Goal: Task Accomplishment & Management: Use online tool/utility

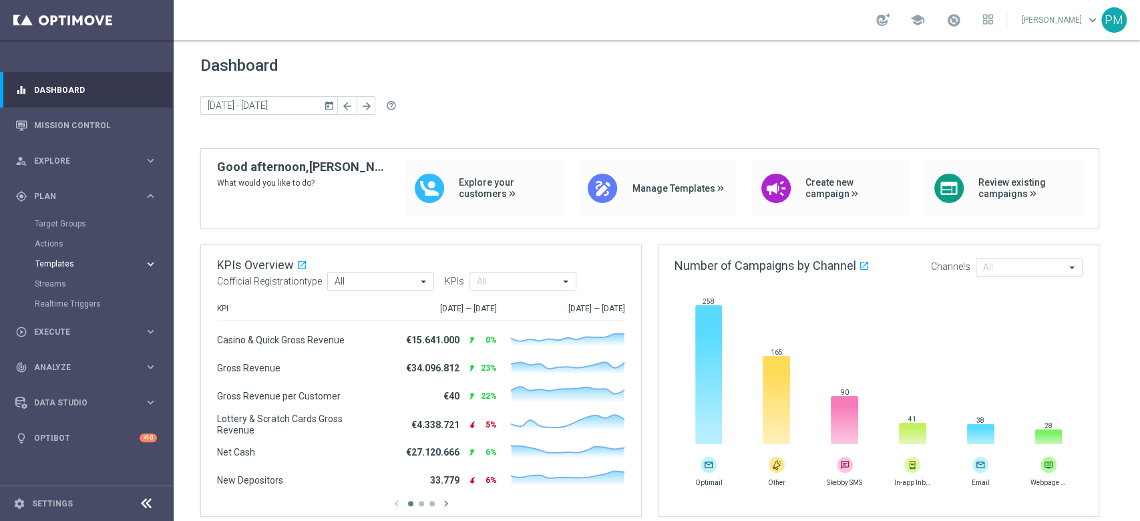
click at [61, 258] on button "Templates keyboard_arrow_right" at bounding box center [96, 263] width 123 height 11
click at [62, 276] on div "Optimail" at bounding box center [106, 284] width 131 height 20
click at [62, 282] on link "Optimail" at bounding box center [89, 283] width 97 height 11
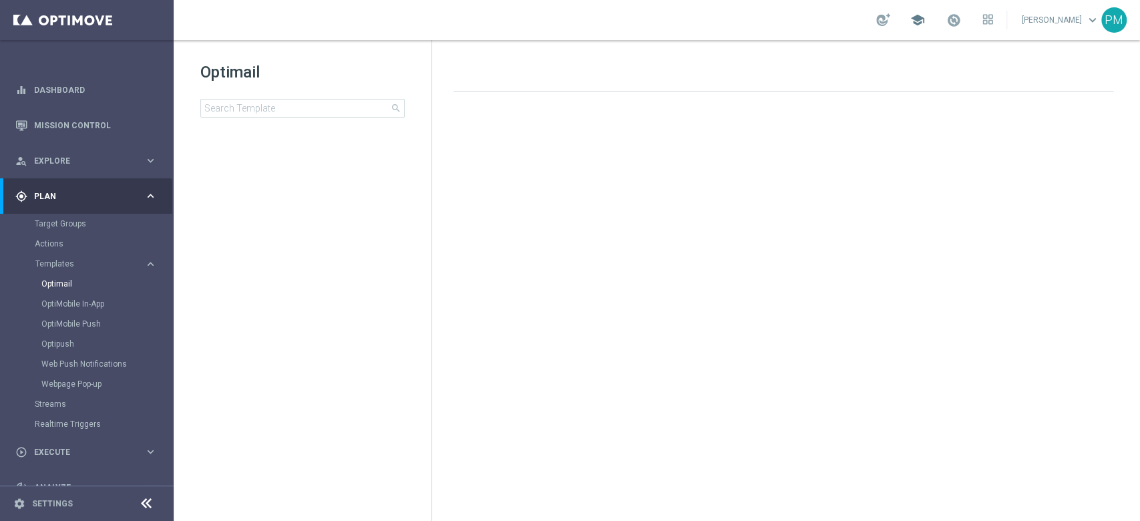
click at [946, 21] on span at bounding box center [953, 20] width 15 height 15
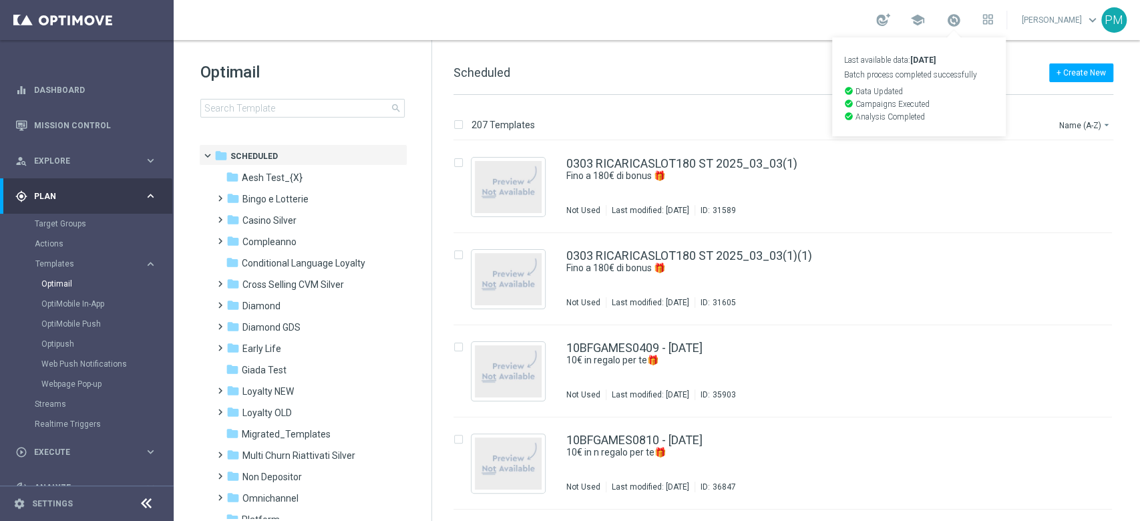
click at [803, 11] on div "school Last available data: [DATE] Batch process completed successfully check_c…" at bounding box center [657, 20] width 966 height 40
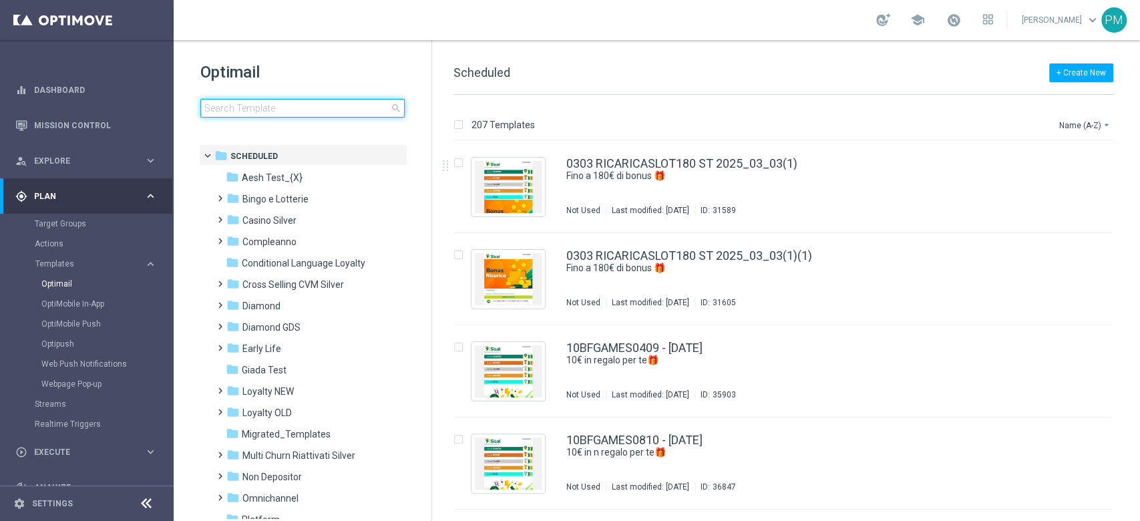
click at [288, 112] on input at bounding box center [302, 108] width 204 height 19
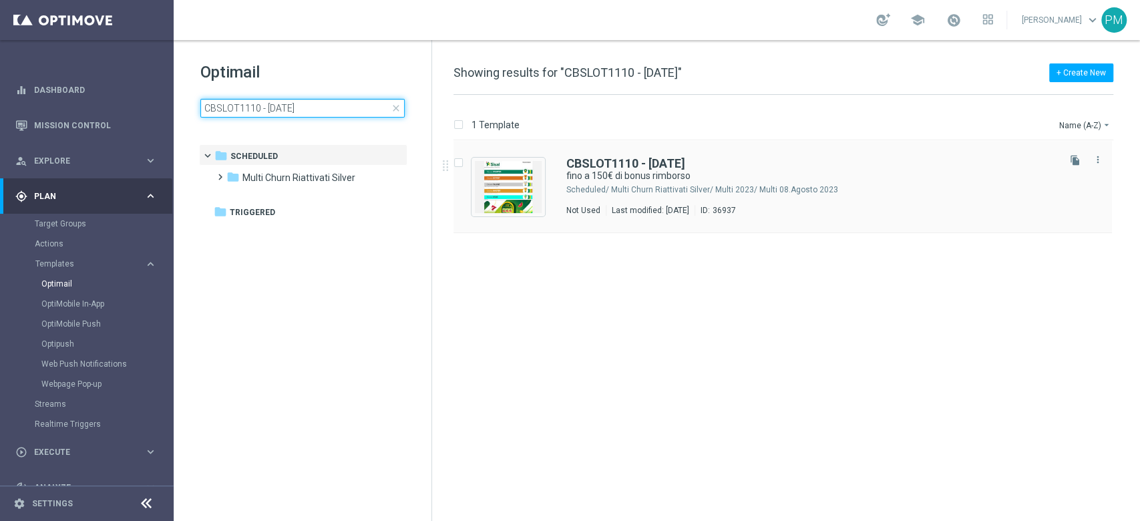
type input "CBSLOT1110 - [DATE]"
click at [1078, 161] on icon "file_copy" at bounding box center [1075, 160] width 11 height 11
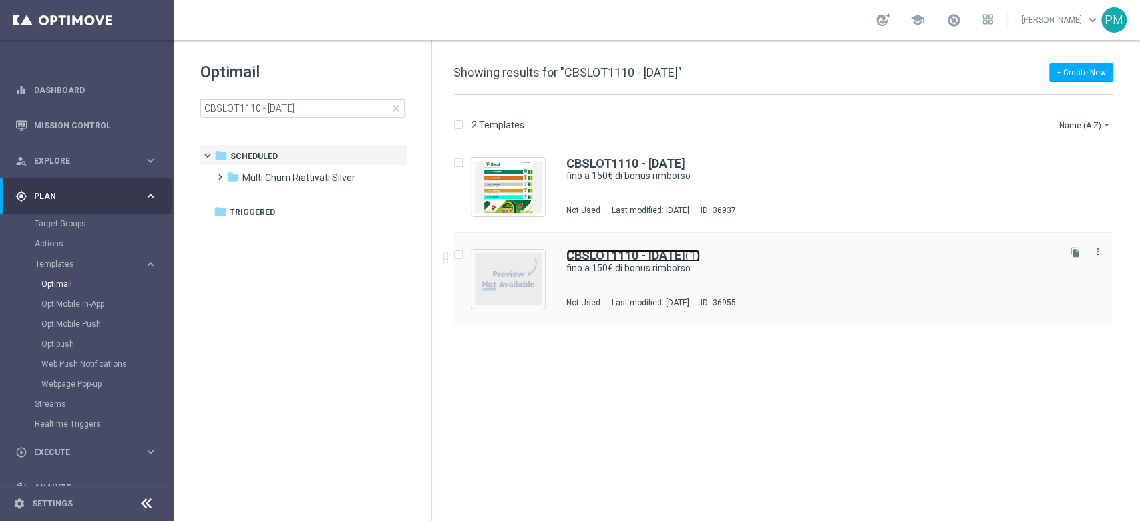
click at [623, 256] on b "CBSLOT1110 - [DATE]" at bounding box center [625, 255] width 119 height 14
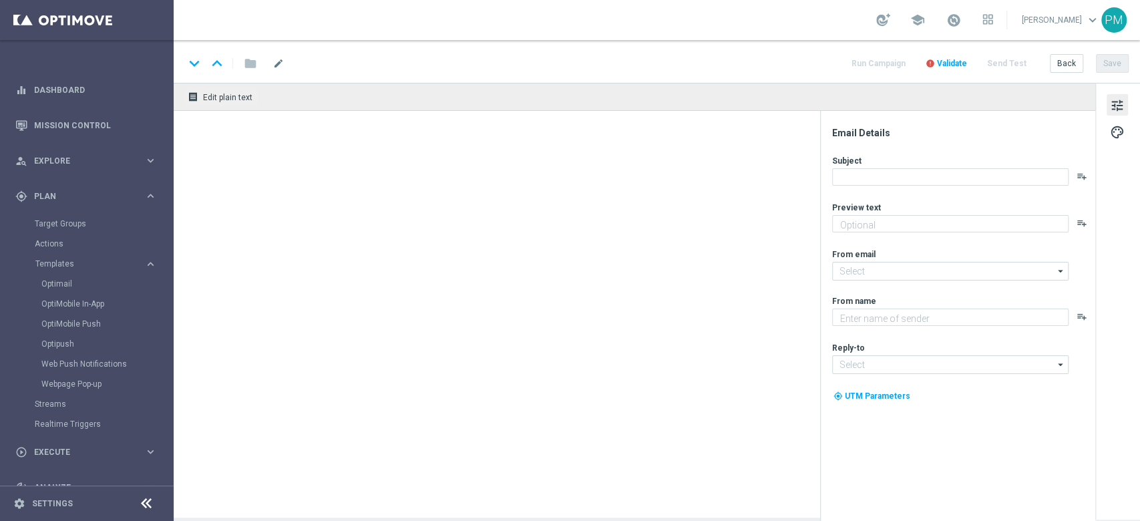
type textarea "Solo per te 🎁🎰"
type input "[EMAIL_ADDRESS][DOMAIN_NAME]"
type textarea "Sisal"
type input "[EMAIL_ADDRESS][DOMAIN_NAME]"
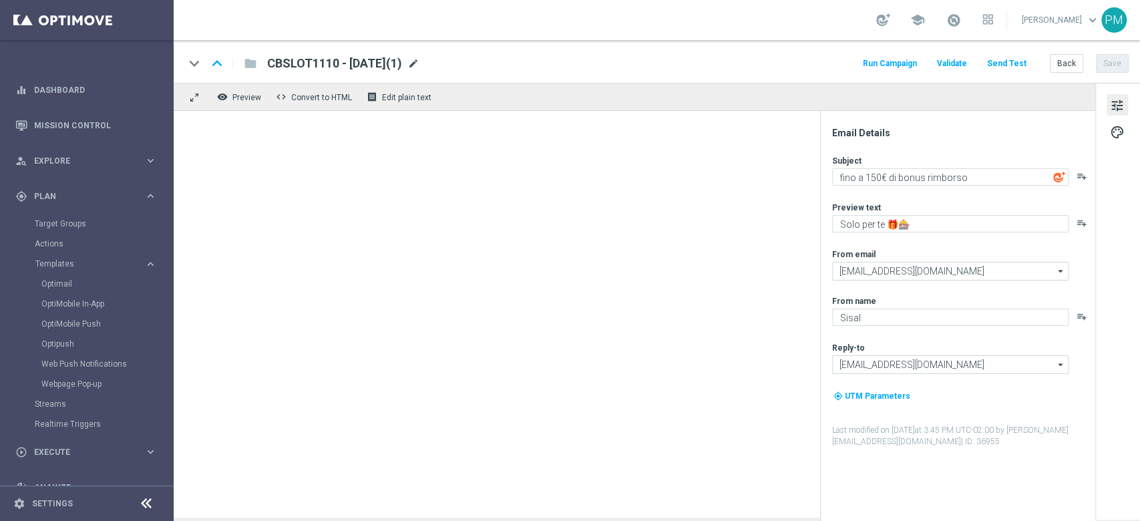
click at [419, 67] on span "mode_edit" at bounding box center [413, 63] width 12 height 12
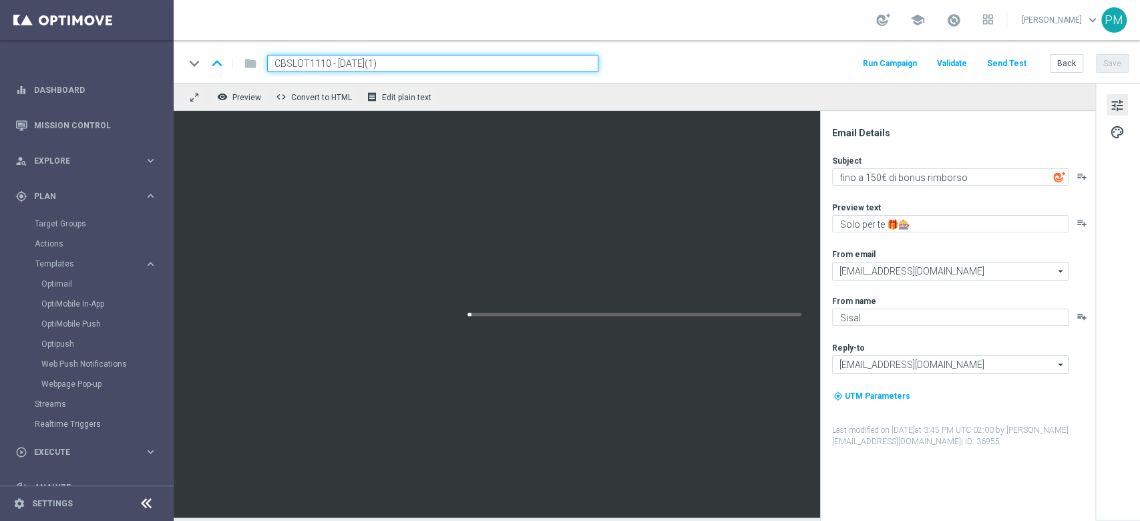
click at [314, 61] on input "CBSLOT1110 - [DATE](1)" at bounding box center [432, 63] width 331 height 17
paste input "PORTSLOT1110"
click at [441, 63] on input "CBSPORTSLOT1110 - [DATE](1)" at bounding box center [432, 63] width 331 height 17
type input "CBSPORTSLOT1110 - [DATE]"
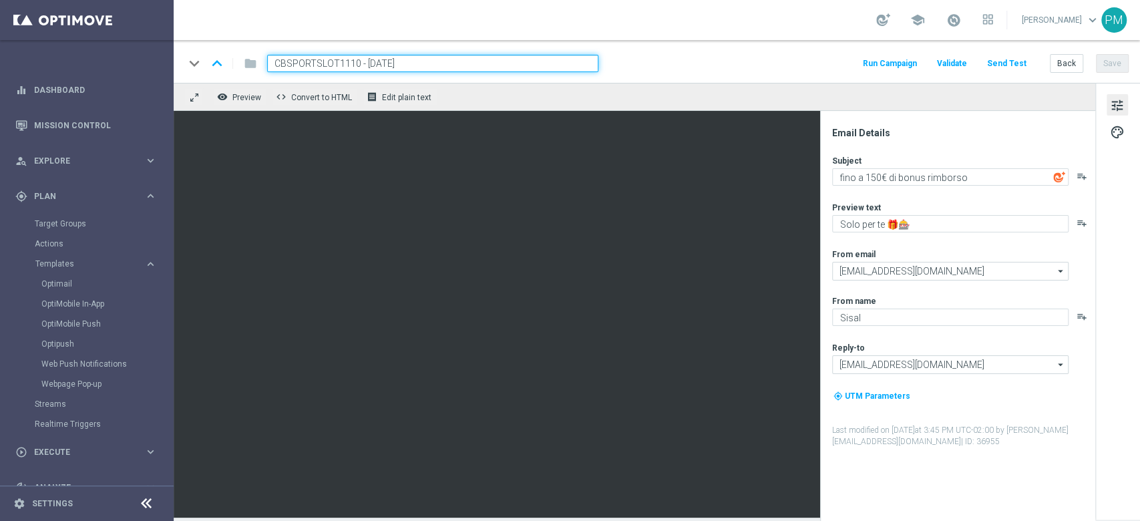
click at [718, 53] on div "keyboard_arrow_down keyboard_arrow_up folder CBSPORTSLOT1110 - [DATE] Run Campa…" at bounding box center [657, 61] width 966 height 43
click at [799, 67] on div "keyboard_arrow_down keyboard_arrow_up folder CBSPORTSLOT1110 - [DATE] Run Campa…" at bounding box center [656, 63] width 944 height 17
click at [1111, 67] on button "Save" at bounding box center [1112, 63] width 33 height 19
click at [451, 61] on input "CBSPORTSLOT1110 - [DATE]" at bounding box center [432, 63] width 331 height 17
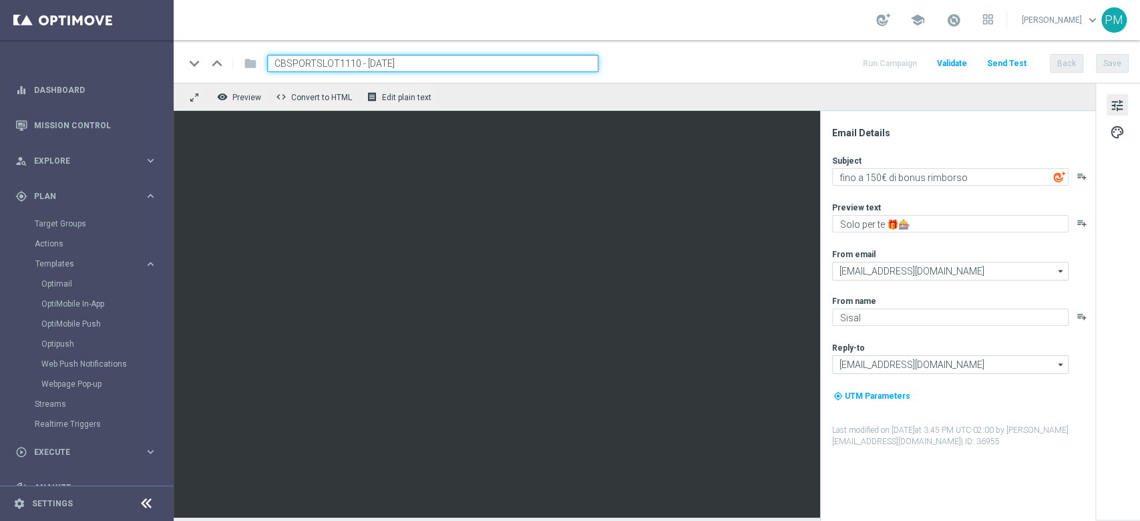
click at [451, 61] on input "CBSPORTSLOT1110 - [DATE]" at bounding box center [432, 63] width 331 height 17
